Goal: Task Accomplishment & Management: Manage account settings

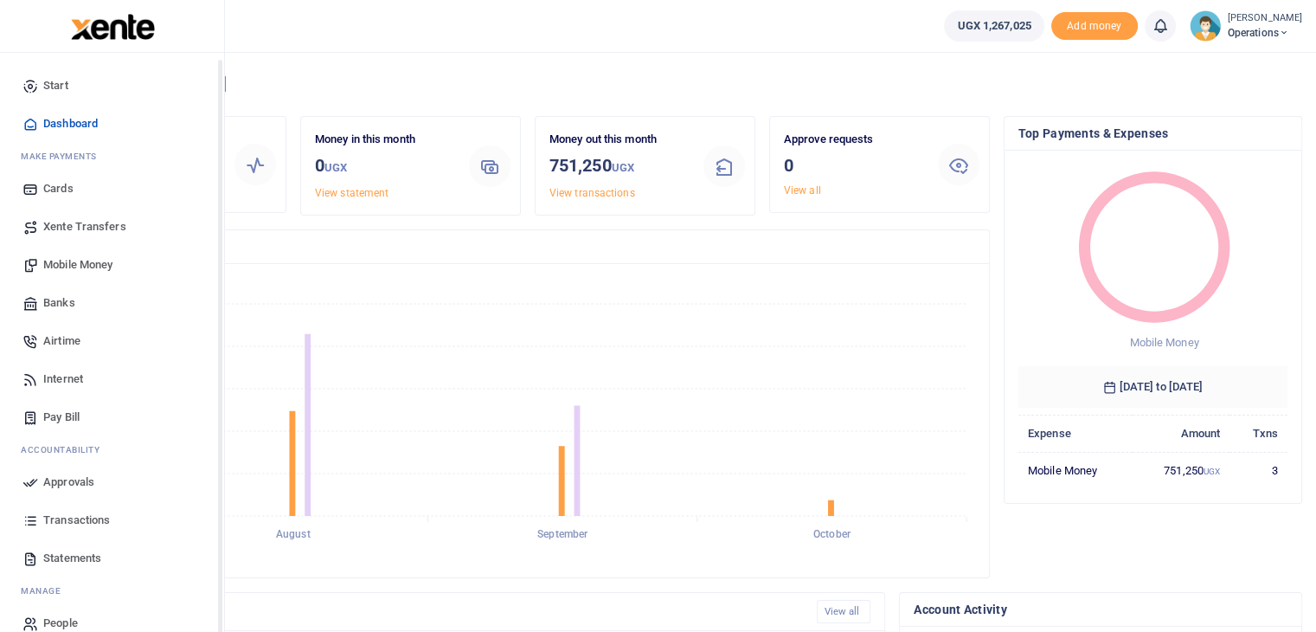
scroll to position [23, 0]
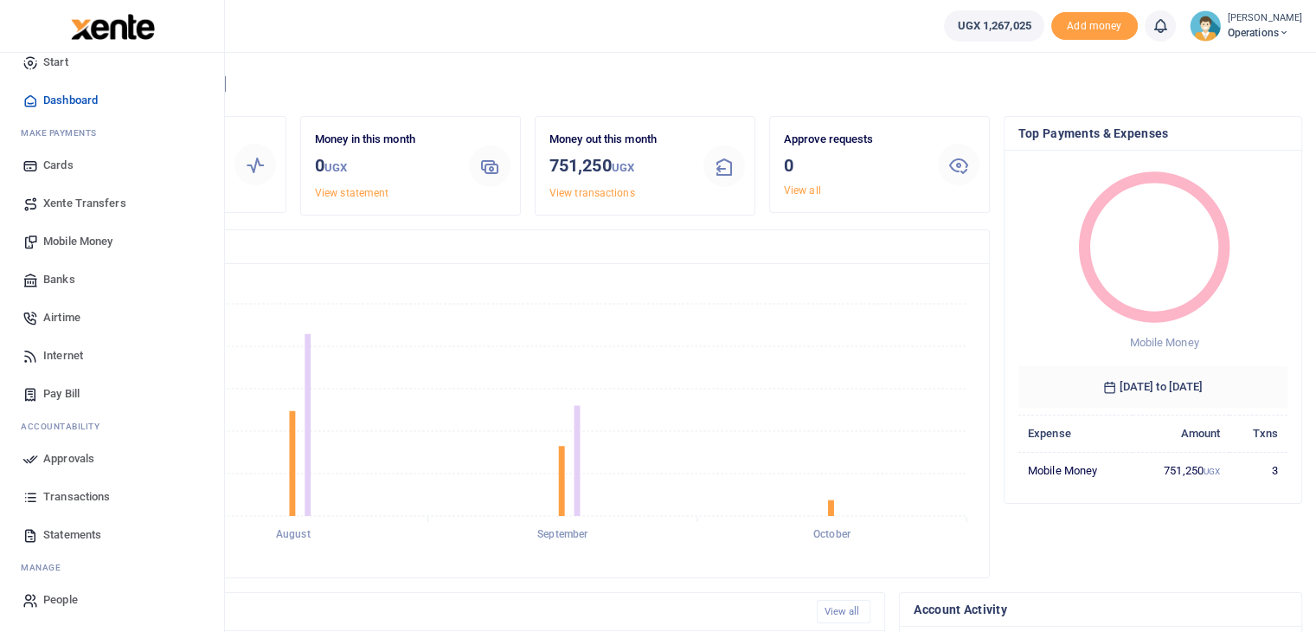
click at [60, 237] on span "Mobile Money" at bounding box center [77, 241] width 69 height 17
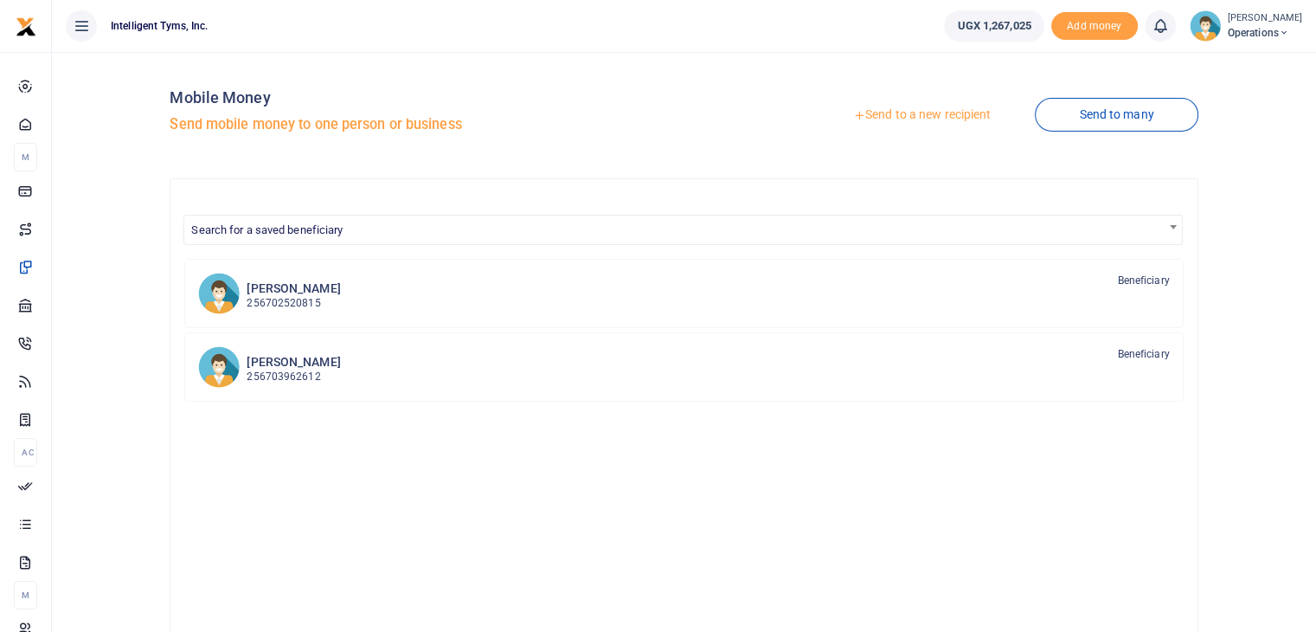
click at [903, 115] on link "Send to a new recipient" at bounding box center [922, 115] width 226 height 31
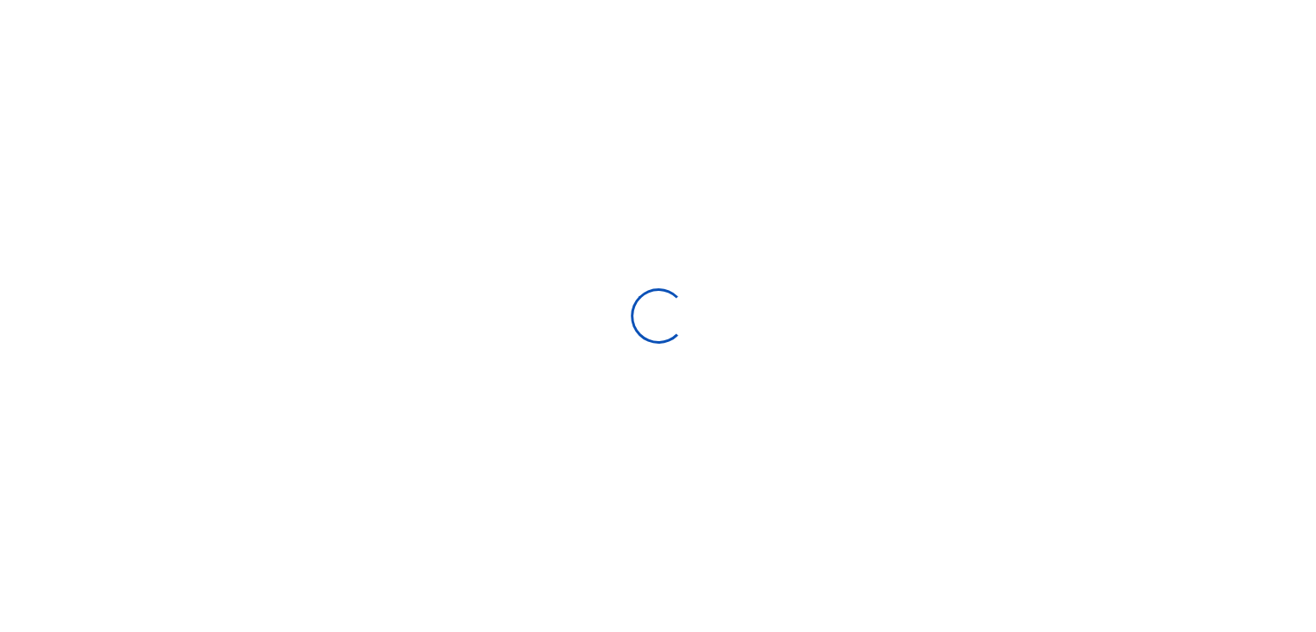
select select "Loading bundles"
select select
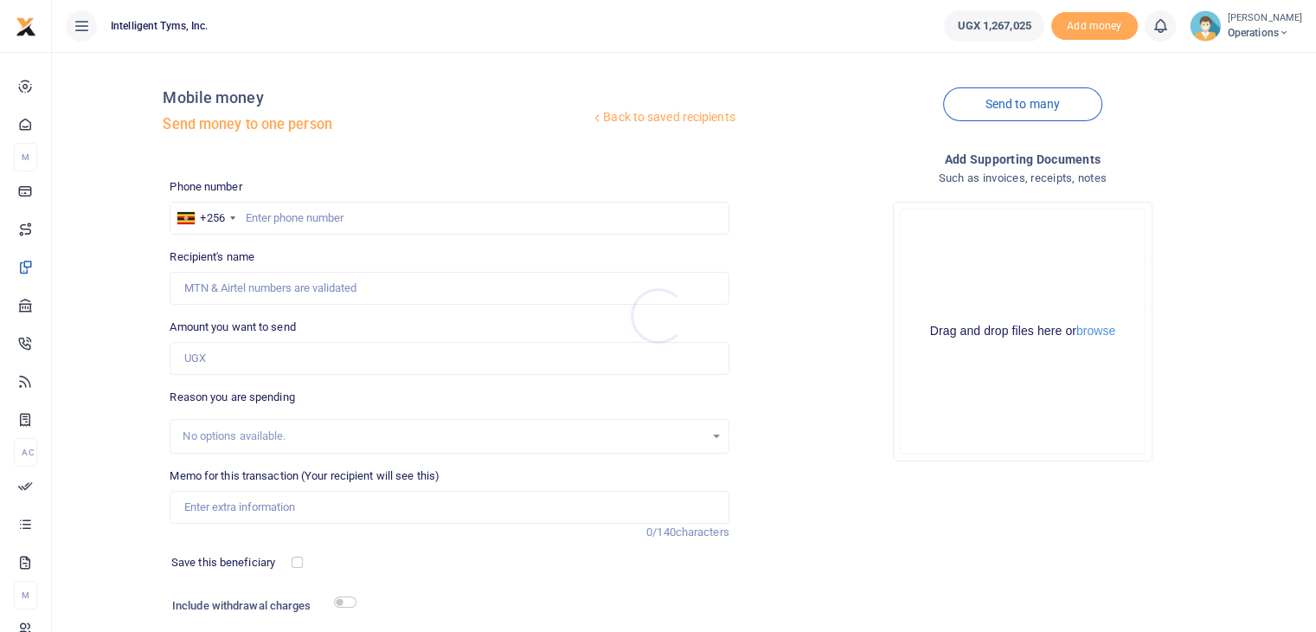
click at [311, 211] on div at bounding box center [658, 316] width 1316 height 632
click at [312, 216] on input "text" at bounding box center [449, 218] width 559 height 33
type input "770833993"
click at [234, 357] on input "Amount you want to send" at bounding box center [449, 358] width 559 height 33
type input "Anita Asiimwe"
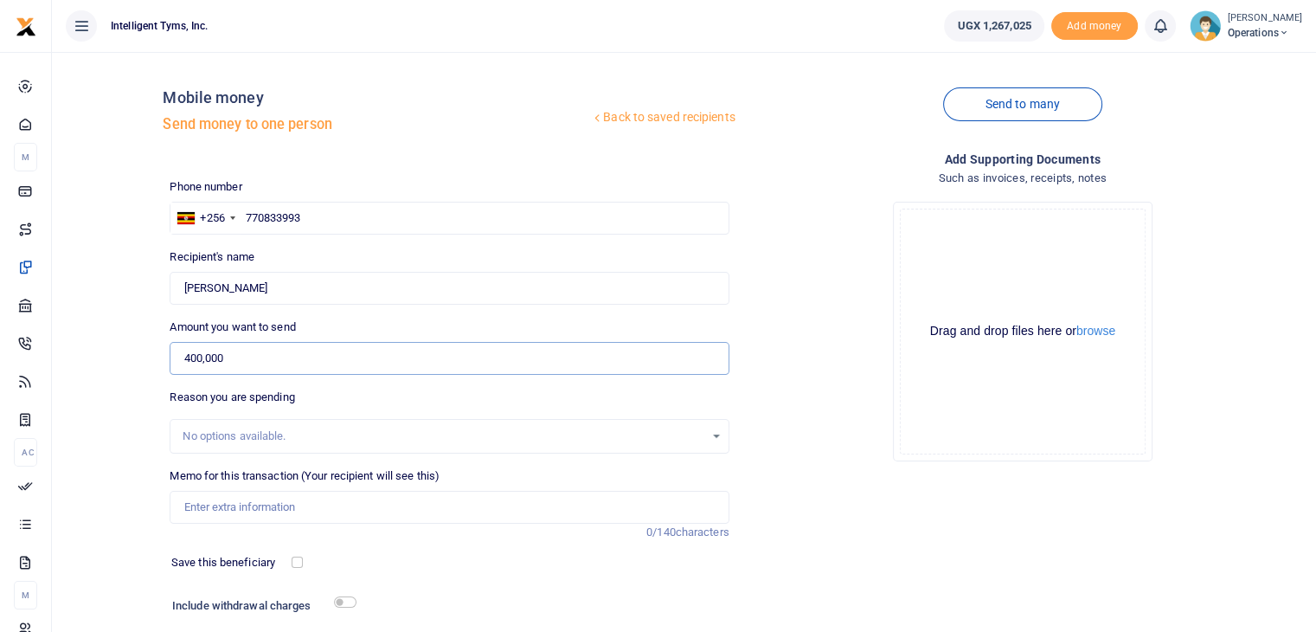
scroll to position [87, 0]
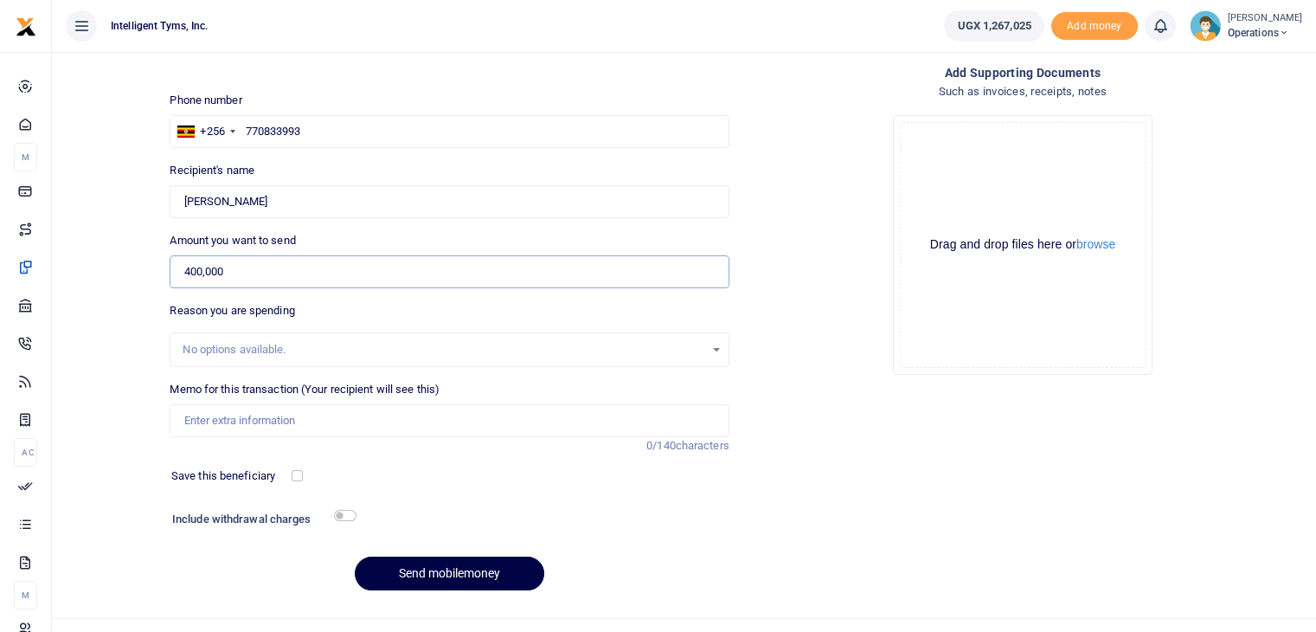
type input "400,000"
click at [198, 416] on input "Memo for this transaction (Your recipient will see this)" at bounding box center [449, 420] width 559 height 33
click at [267, 416] on input "Memo for this transaction (Your recipient will see this)" at bounding box center [449, 420] width 559 height 33
type input "Refund for Technology Dynasty Payment"
click at [407, 559] on button "Send mobilemoney" at bounding box center [450, 574] width 190 height 34
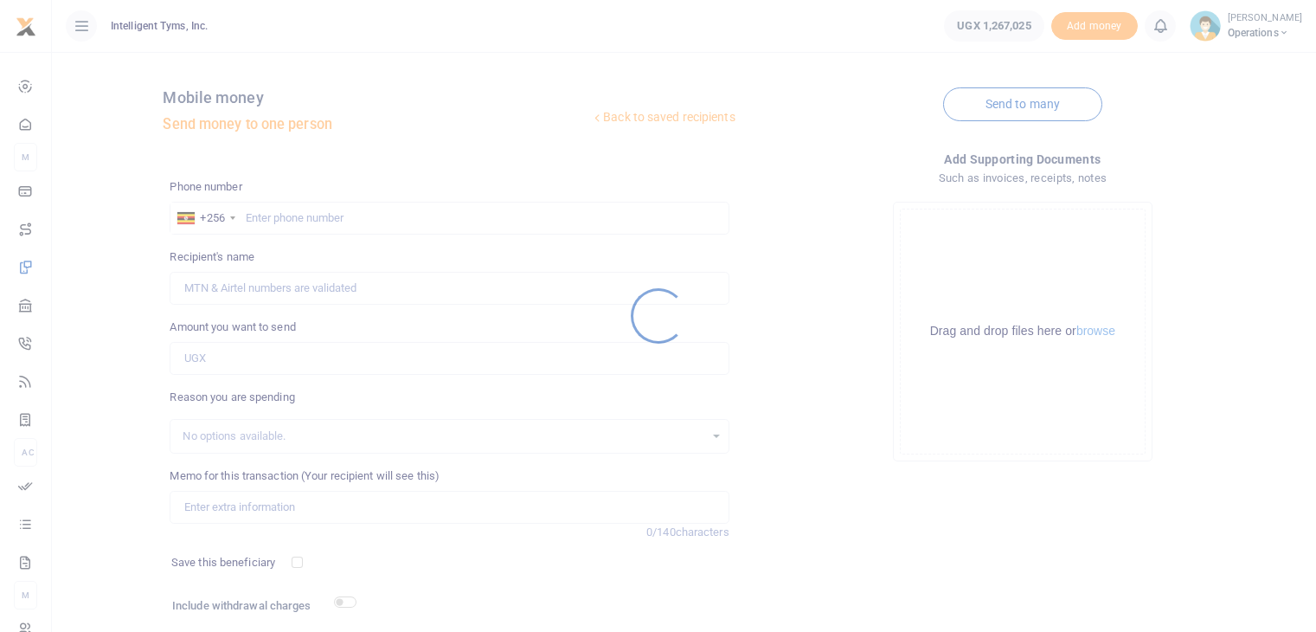
scroll to position [87, 0]
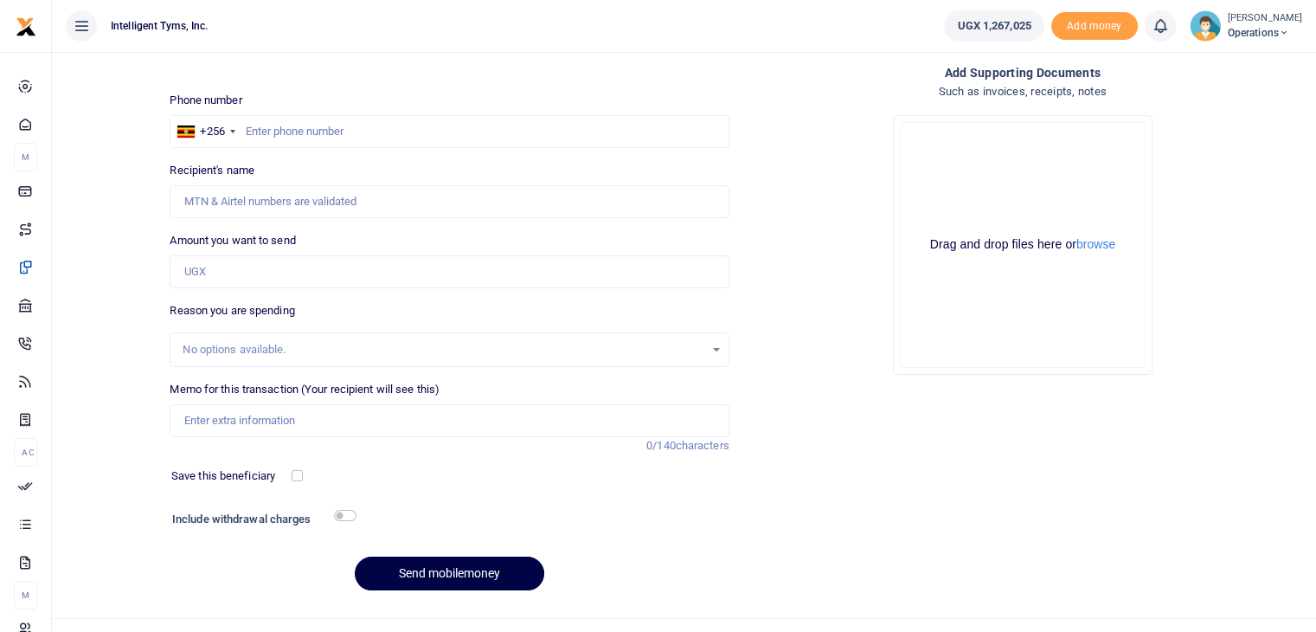
click at [1160, 23] on icon at bounding box center [1160, 25] width 17 height 19
click at [826, 188] on div "Drop your files here Drag and drop files here or browse Powered by Uppy" at bounding box center [1022, 244] width 559 height 287
click at [1160, 28] on icon at bounding box center [1160, 25] width 17 height 19
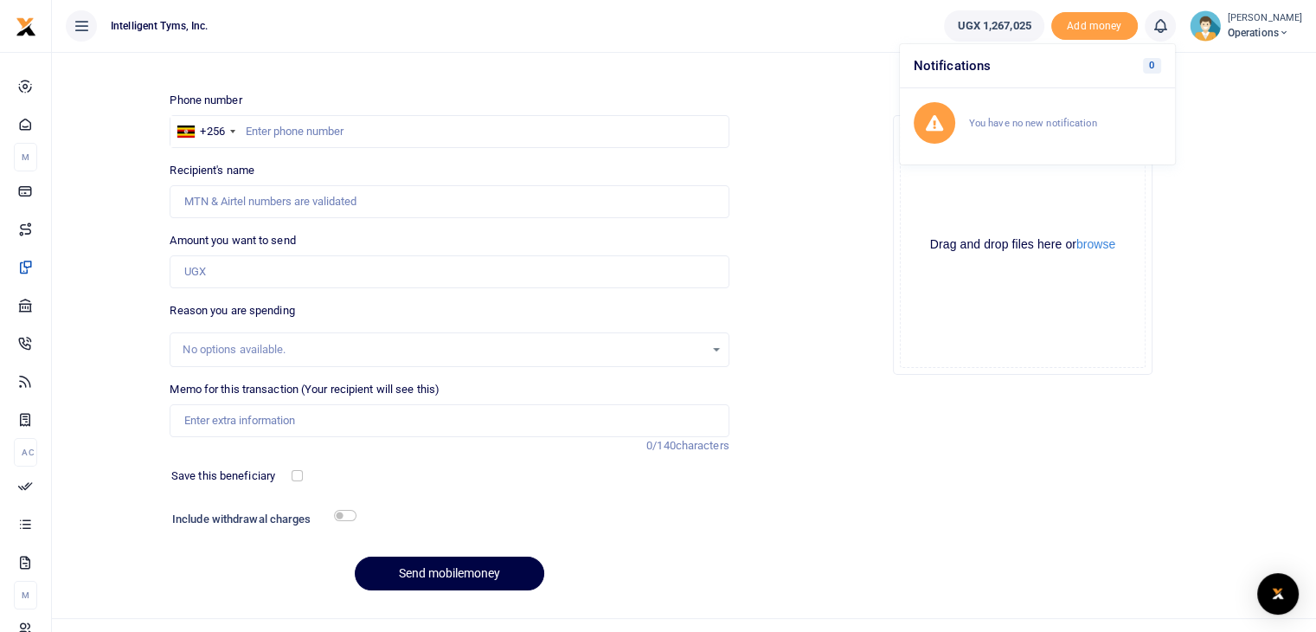
click at [948, 470] on div "Add supporting Documents Such as invoices, receipts, notes Drop your files here…" at bounding box center [1023, 334] width 573 height 542
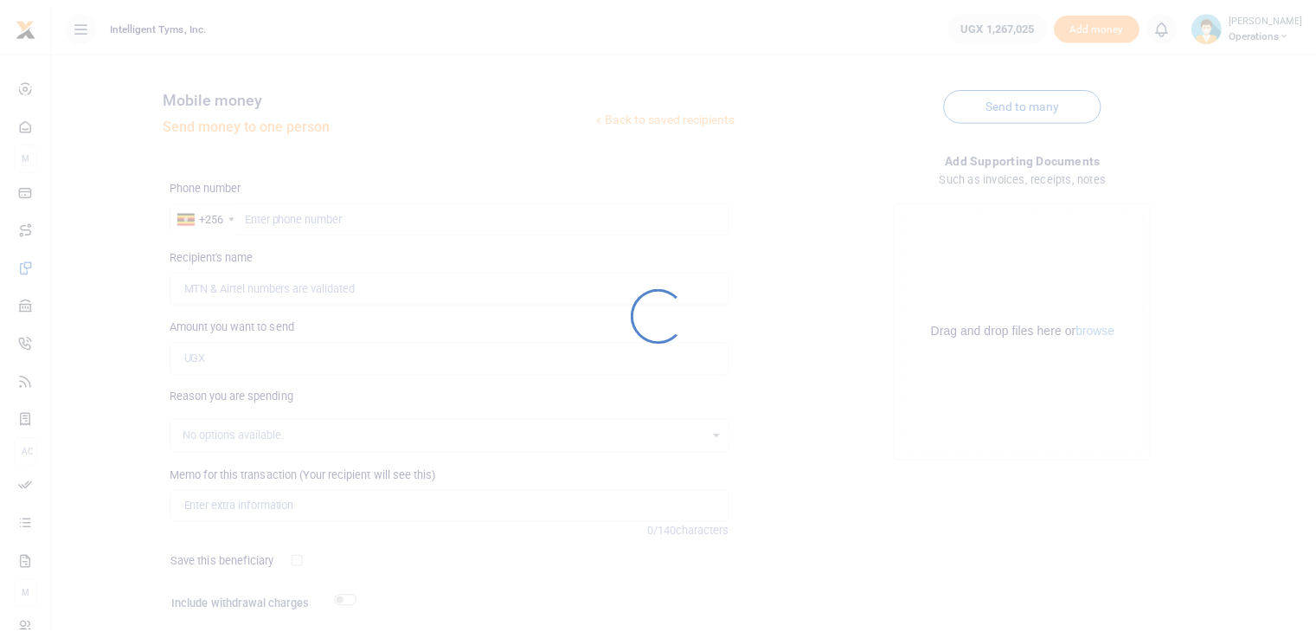
scroll to position [87, 0]
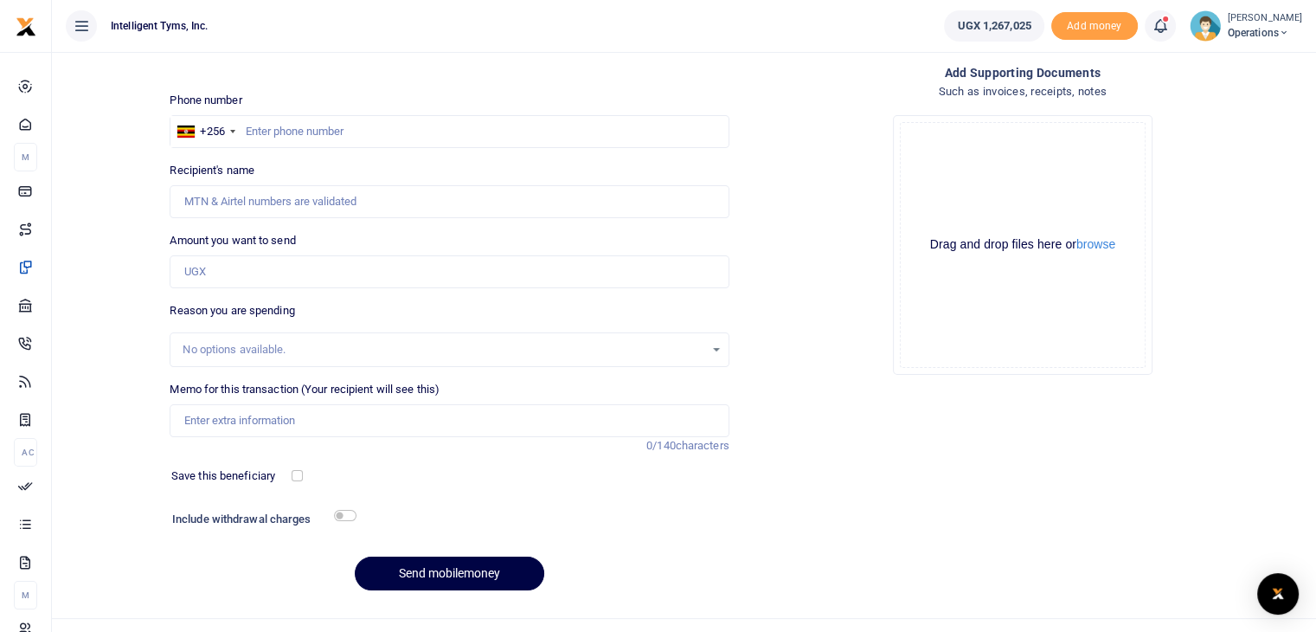
click at [1158, 29] on icon at bounding box center [1160, 25] width 17 height 19
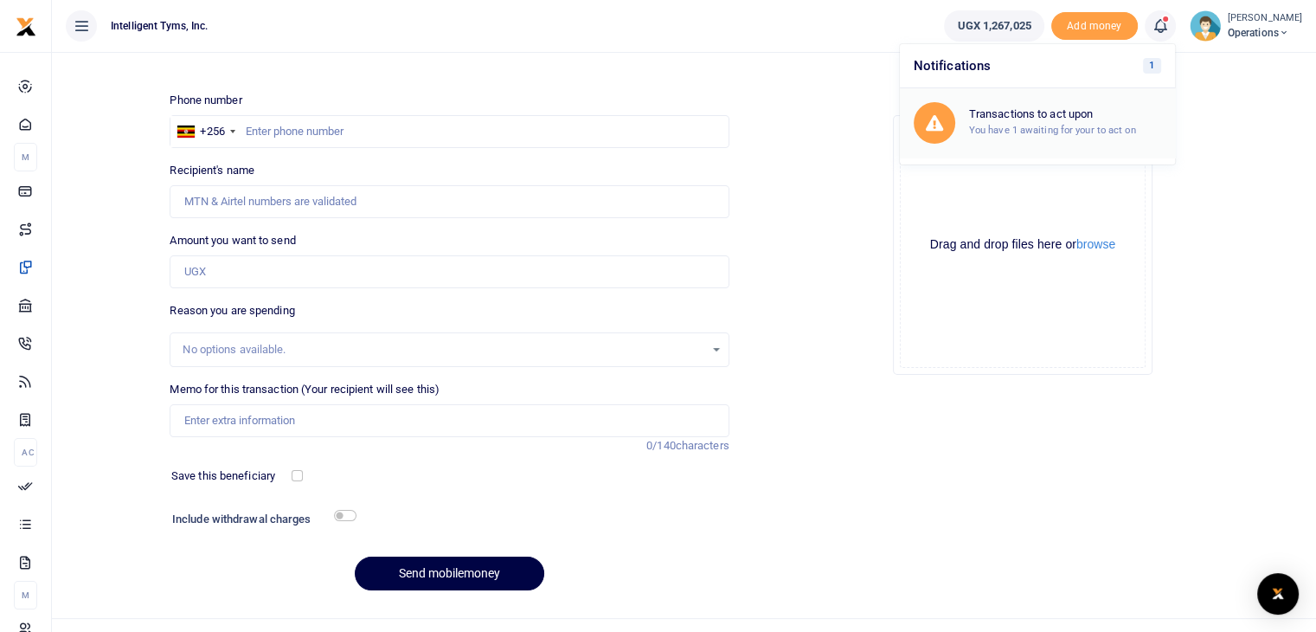
click at [1075, 133] on small "You have 1 awaiting for your to act on" at bounding box center [1052, 130] width 167 height 12
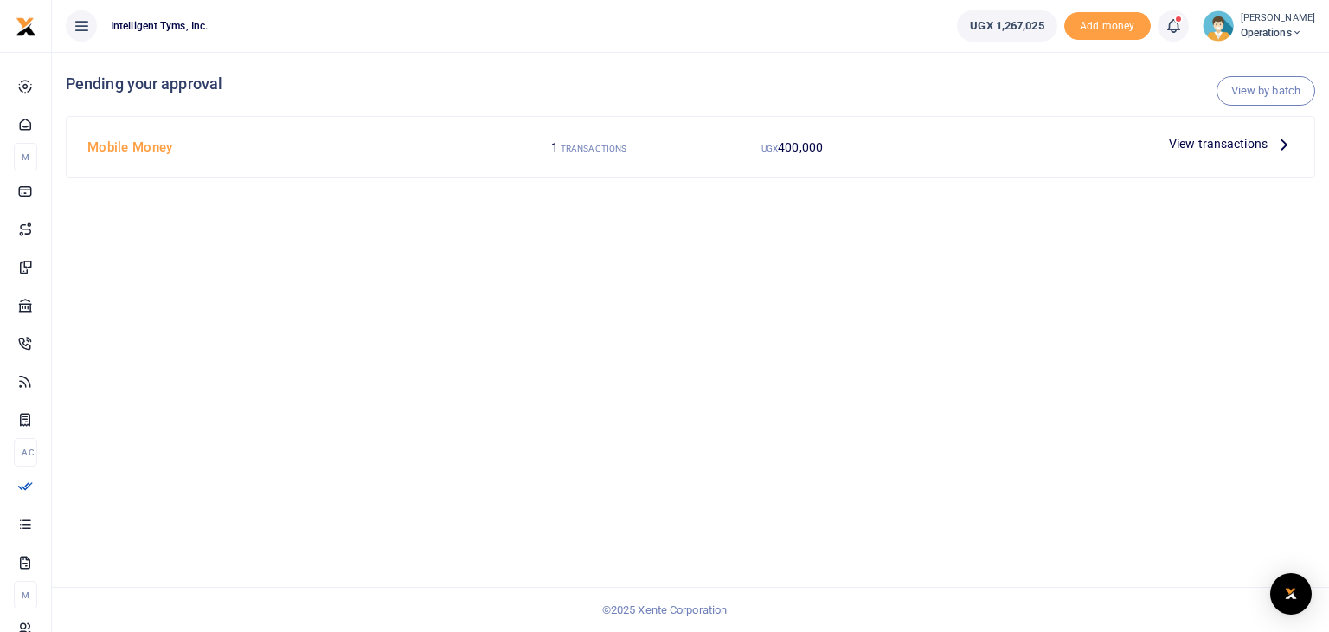
click at [1203, 145] on span "View transactions" at bounding box center [1218, 143] width 99 height 19
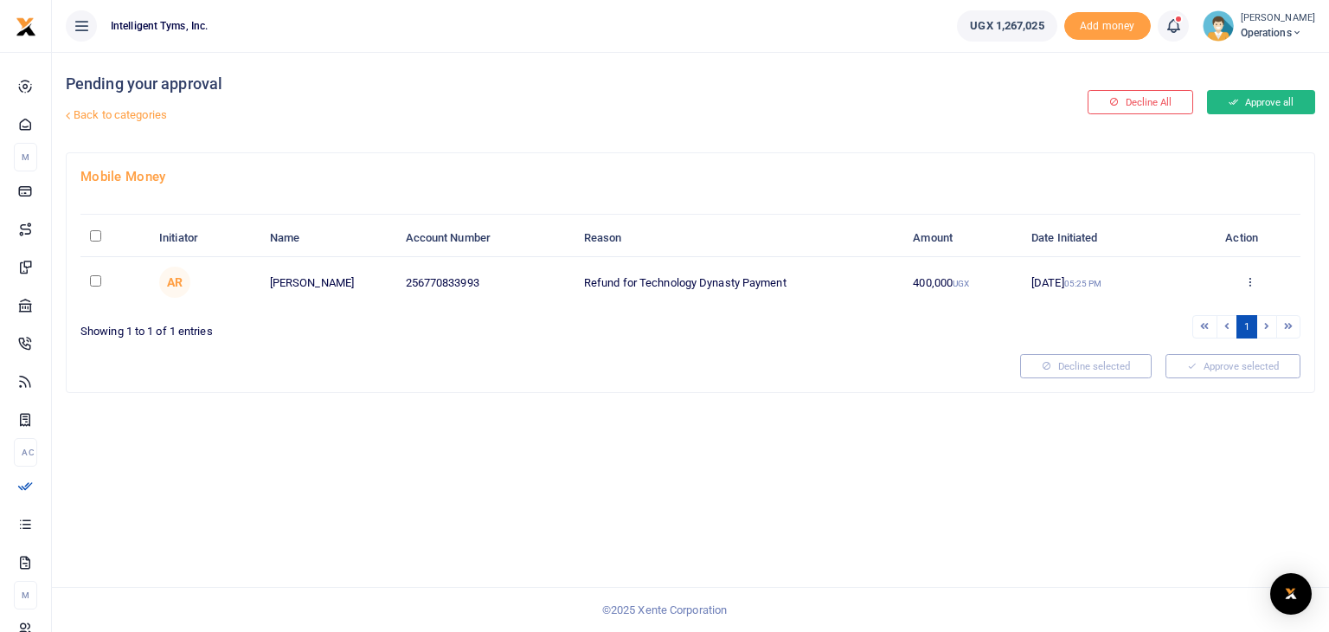
click at [1261, 102] on button "Approve all" at bounding box center [1261, 102] width 108 height 24
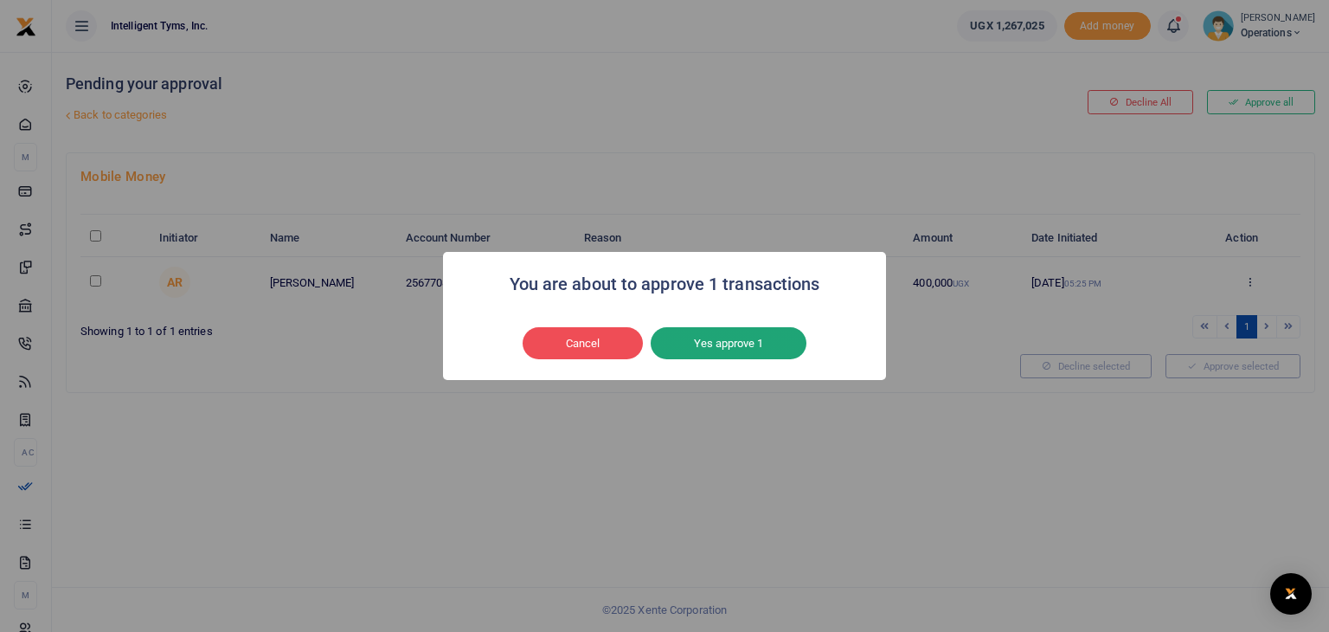
click at [737, 341] on button "Yes approve 1" at bounding box center [729, 343] width 156 height 33
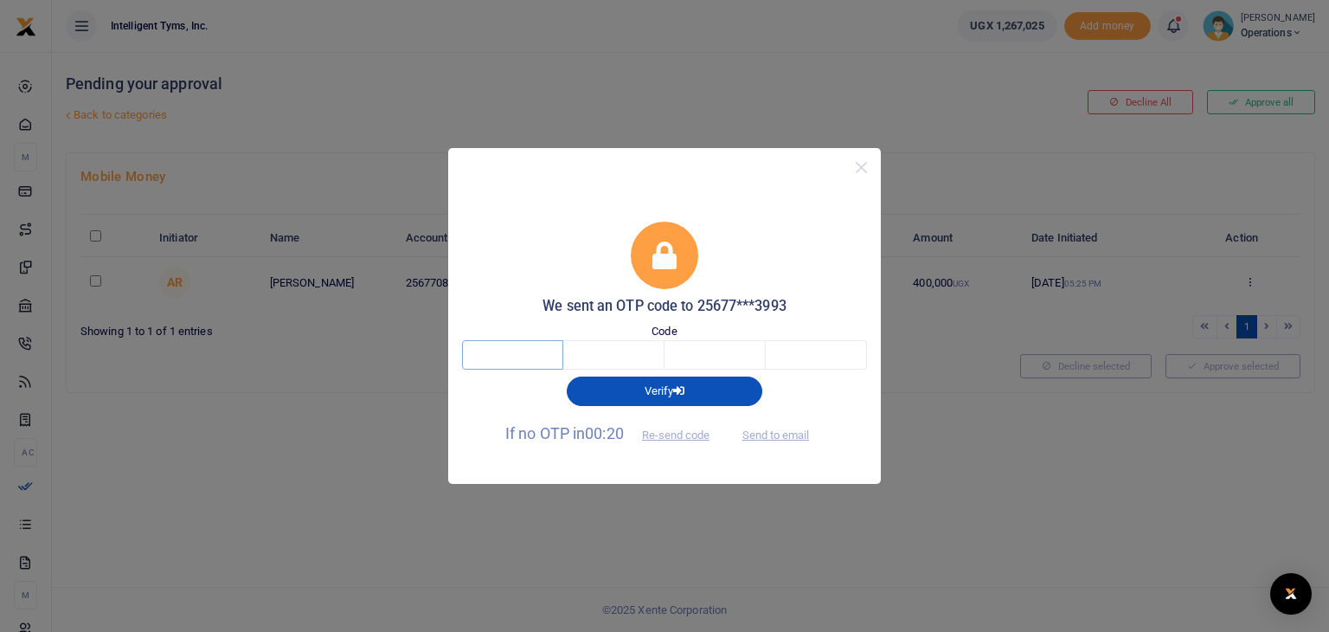
click at [495, 359] on input "text" at bounding box center [512, 354] width 101 height 29
type input "4"
type input "0"
type input "9"
